Goal: Task Accomplishment & Management: Manage account settings

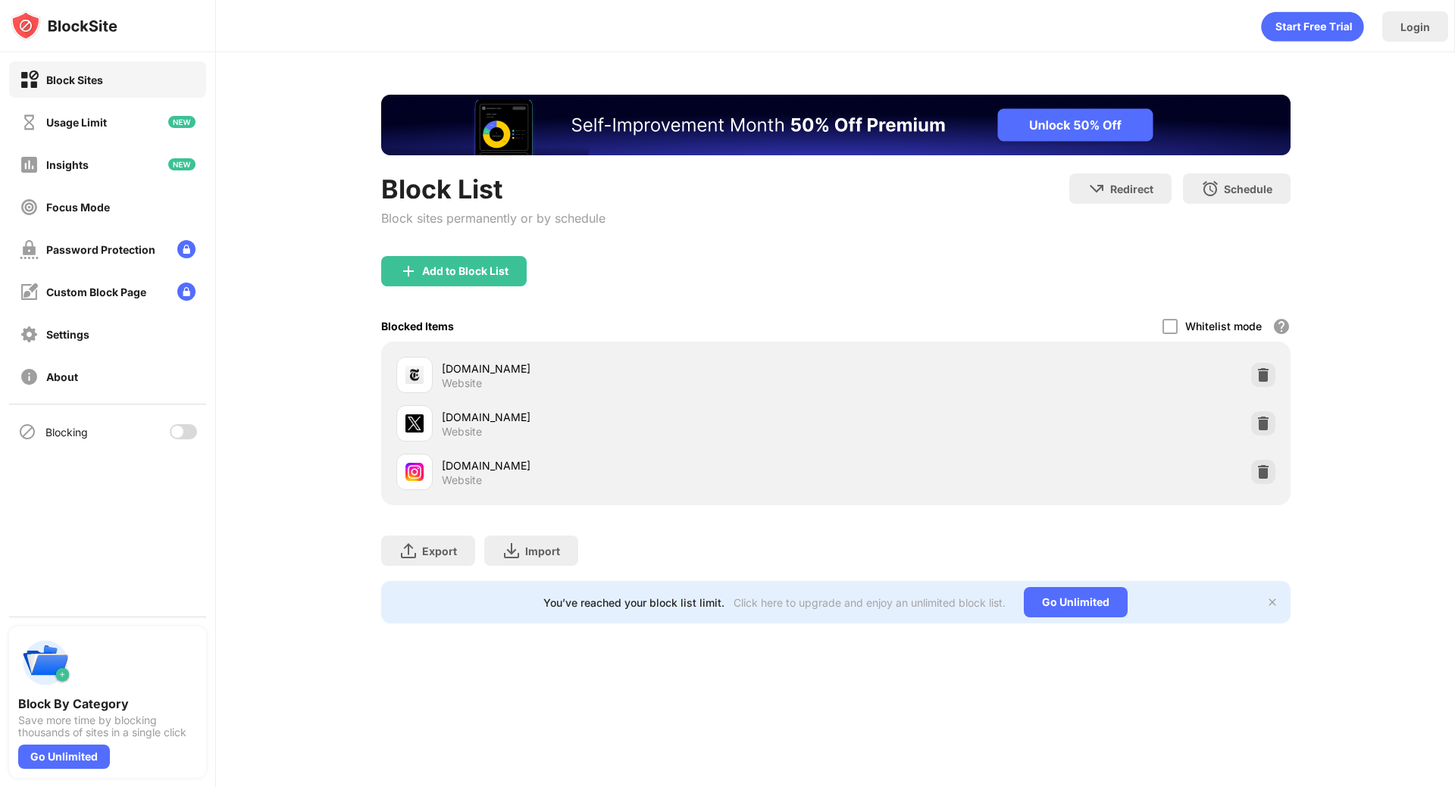
click at [179, 429] on div at bounding box center [177, 432] width 12 height 12
click at [185, 433] on div at bounding box center [189, 432] width 12 height 12
click at [185, 435] on div at bounding box center [183, 431] width 27 height 15
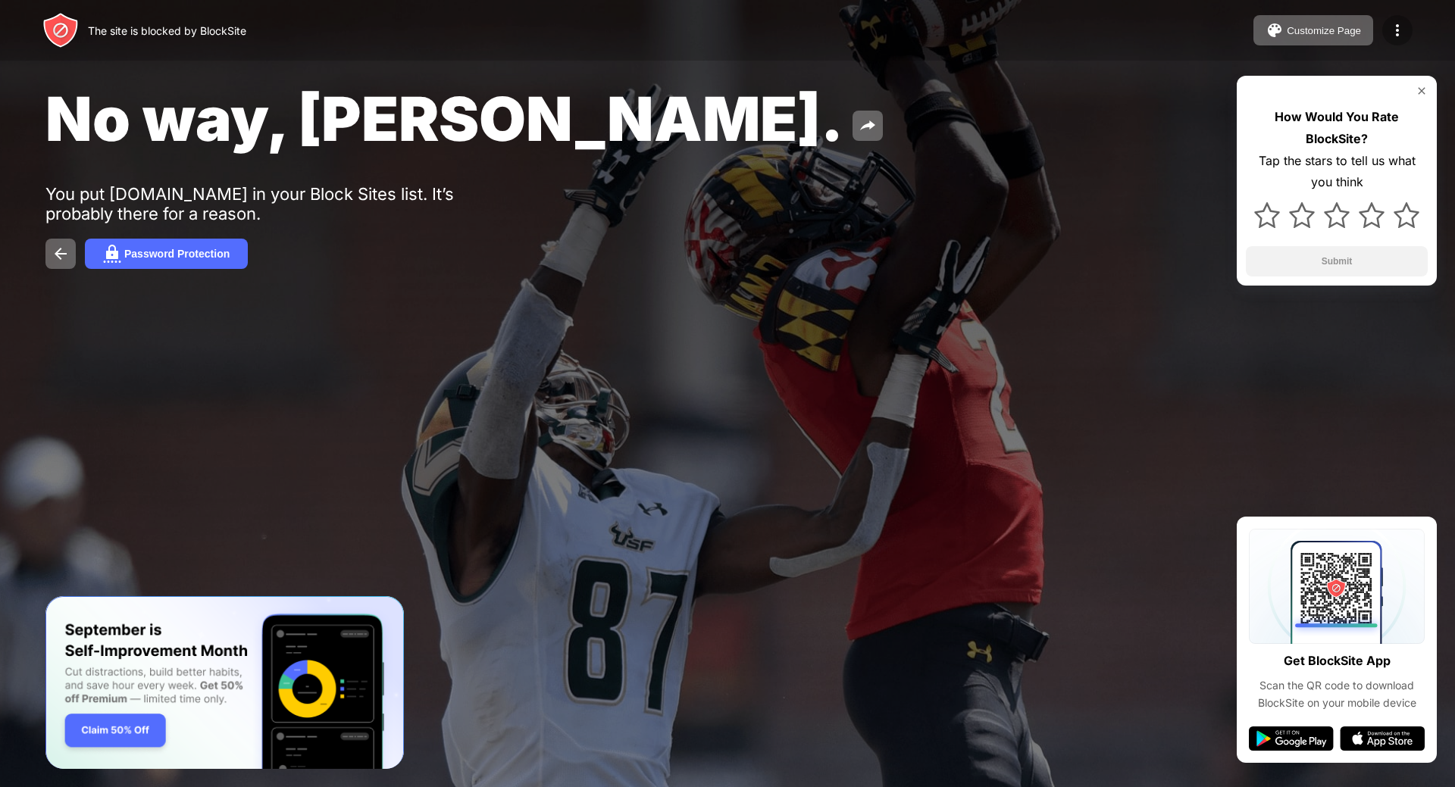
click at [1396, 38] on img at bounding box center [1397, 30] width 18 height 18
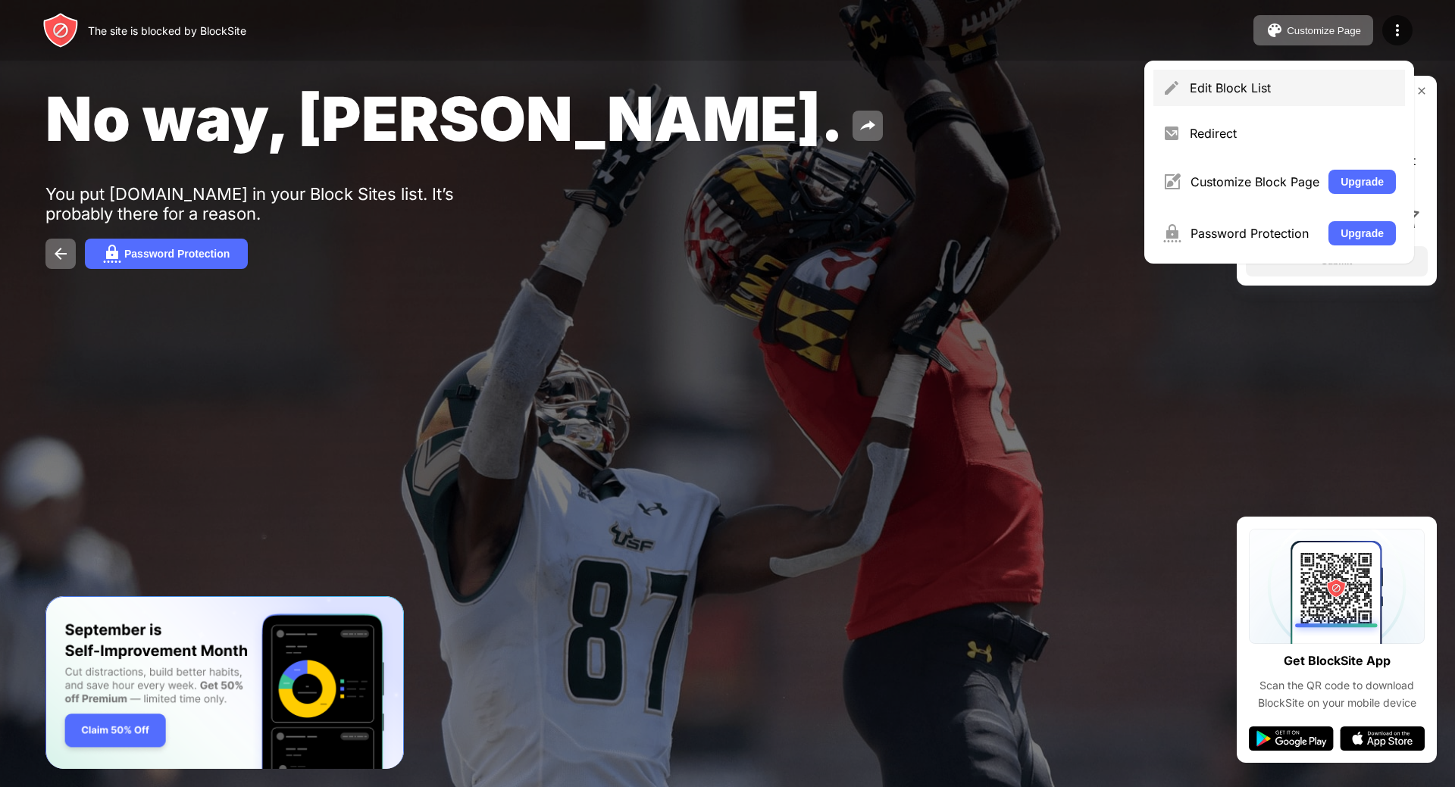
click at [1346, 86] on div "Edit Block List" at bounding box center [1293, 87] width 206 height 15
